Goal: Information Seeking & Learning: Learn about a topic

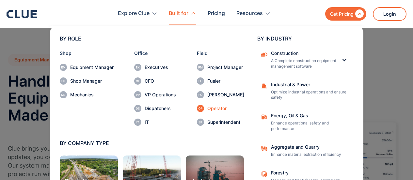
click at [208, 109] on div "Operator" at bounding box center [225, 108] width 37 height 5
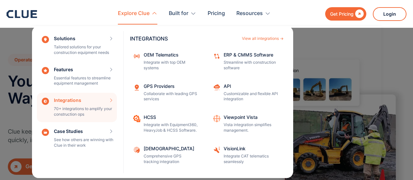
click at [114, 102] on div "Integrations 70+ integrations to amplify your construction ops INTEGRATIONS Vie…" at bounding box center [77, 107] width 80 height 29
click at [110, 101] on div "Integrations 70+ integrations to amplify your construction ops INTEGRATIONS Vie…" at bounding box center [77, 107] width 80 height 29
click at [62, 103] on div "Integrations 70+ integrations to amplify your construction ops INTEGRATIONS Vie…" at bounding box center [77, 107] width 80 height 29
click at [68, 113] on div "Integrations 70+ integrations to amplify your construction ops INTEGRATIONS Vie…" at bounding box center [77, 107] width 80 height 29
click at [80, 106] on div "Integrations 70+ integrations to amplify your construction ops INTEGRATIONS Vie…" at bounding box center [77, 107] width 80 height 29
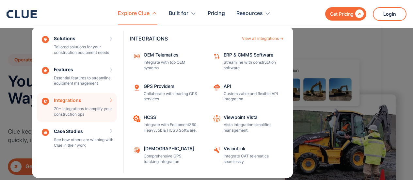
click at [266, 36] on div "INTEGRATIONS View all integrations" at bounding box center [207, 36] width 154 height 10
click at [281, 41] on div "INTEGRATIONS View all integrations" at bounding box center [207, 36] width 154 height 10
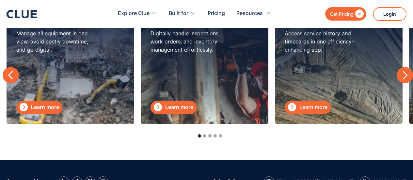
scroll to position [2192, 0]
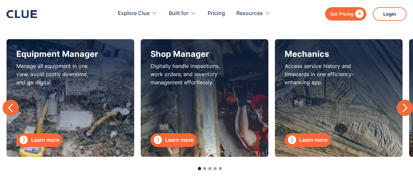
click at [405, 103] on div "next slide" at bounding box center [405, 108] width 10 height 10
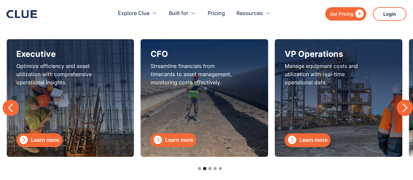
click at [405, 103] on div "next slide" at bounding box center [405, 108] width 10 height 10
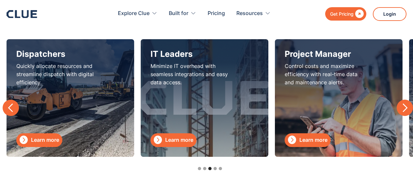
click at [405, 103] on div "next slide" at bounding box center [405, 108] width 10 height 10
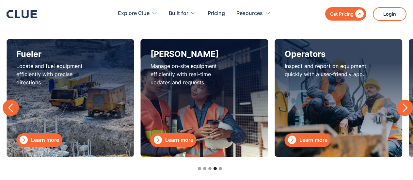
click at [407, 107] on div "next slide" at bounding box center [405, 108] width 10 height 10
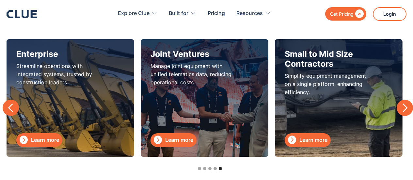
click at [407, 107] on div "next slide" at bounding box center [405, 108] width 10 height 10
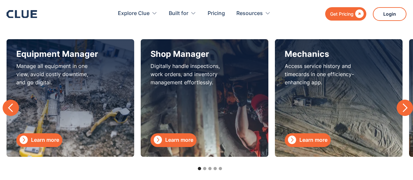
click at [407, 107] on div "next slide" at bounding box center [405, 108] width 10 height 10
